Goal: Browse casually

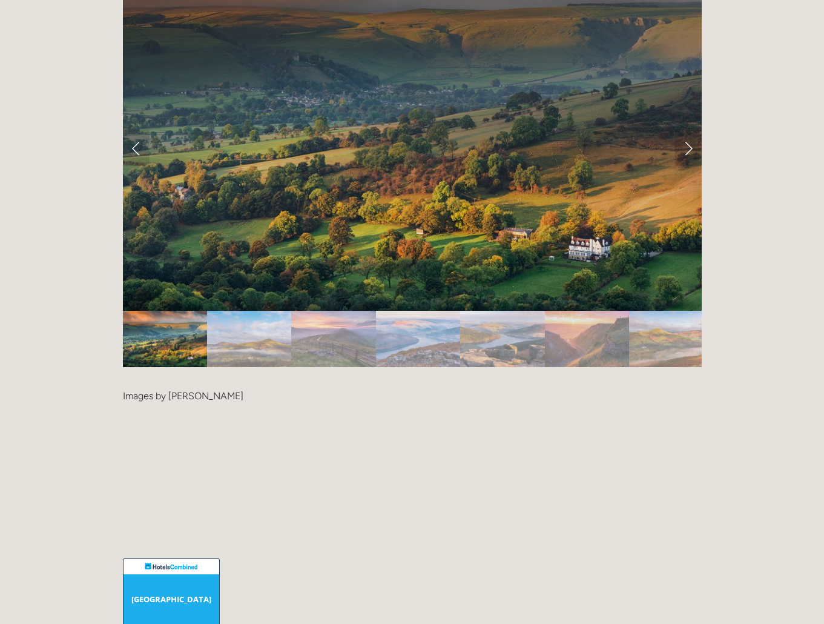
scroll to position [2543, 0]
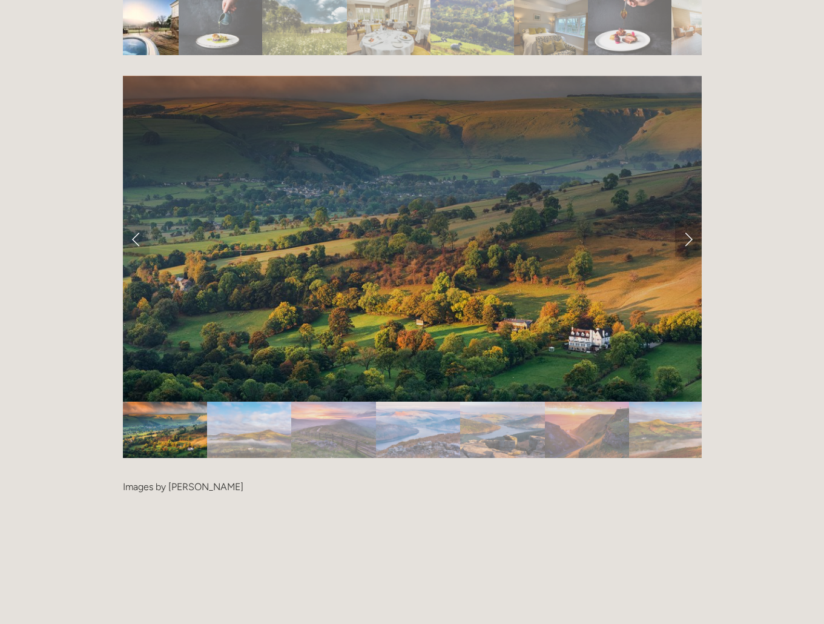
click at [685, 220] on link "Next Slide" at bounding box center [688, 238] width 27 height 36
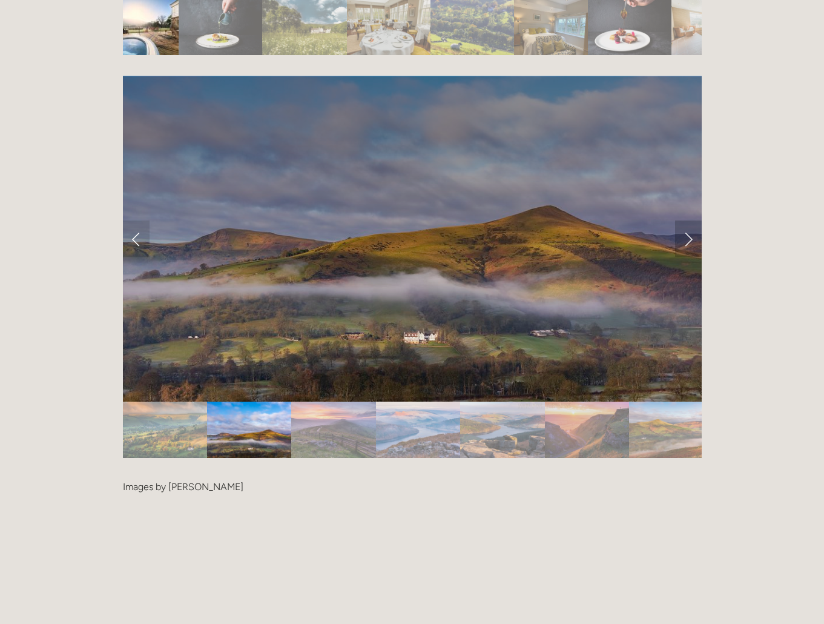
click at [687, 220] on link "Next Slide" at bounding box center [688, 238] width 27 height 36
click at [690, 220] on link "Next Slide" at bounding box center [688, 238] width 27 height 36
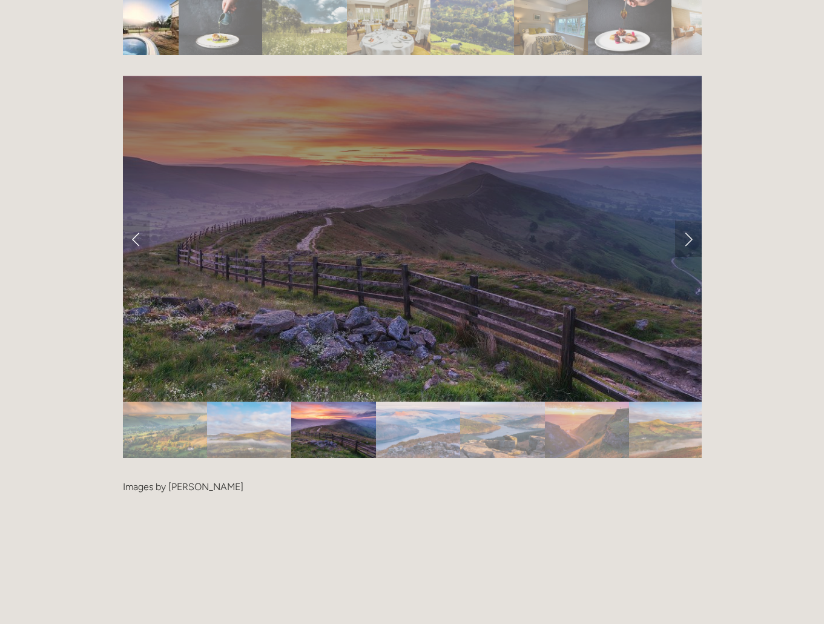
click at [690, 220] on link "Next Slide" at bounding box center [688, 238] width 27 height 36
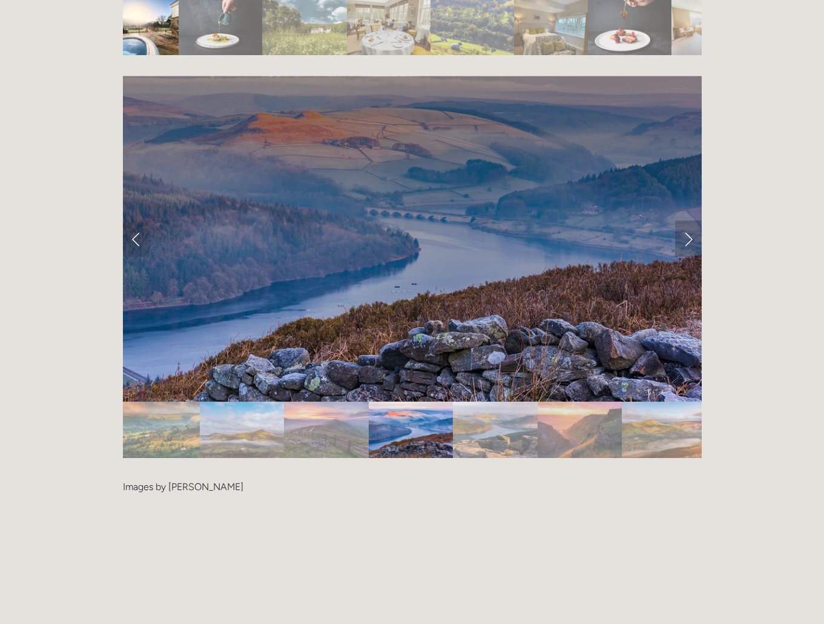
click at [691, 220] on link "Next Slide" at bounding box center [688, 238] width 27 height 36
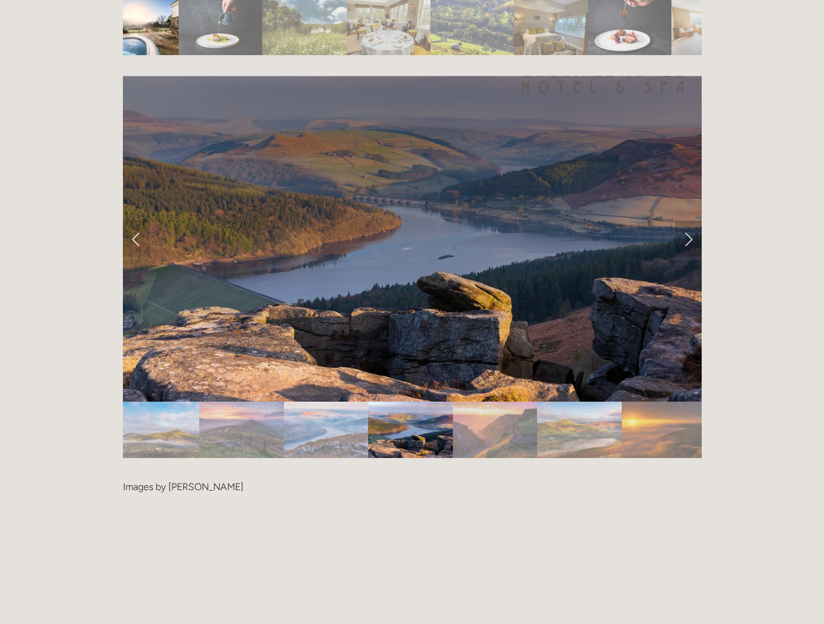
click at [691, 220] on link "Next Slide" at bounding box center [688, 238] width 27 height 36
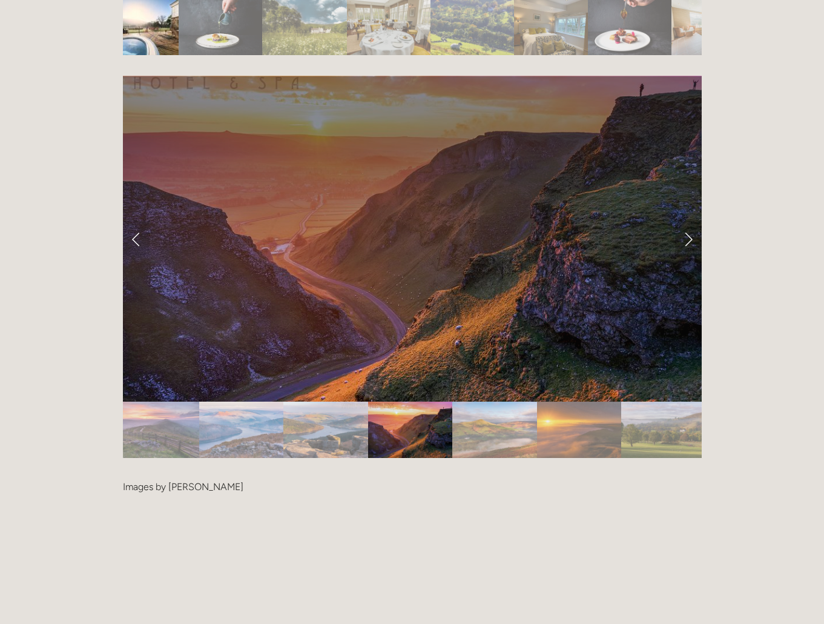
click at [691, 220] on link "Next Slide" at bounding box center [688, 238] width 27 height 36
click at [687, 220] on link "Next Slide" at bounding box center [688, 238] width 27 height 36
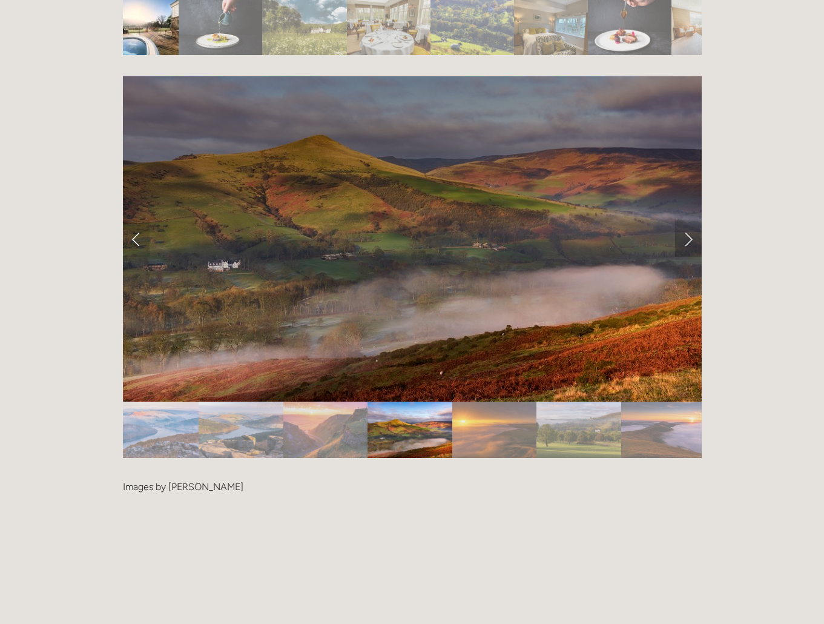
click at [689, 220] on link "Next Slide" at bounding box center [688, 238] width 27 height 36
